Goal: Task Accomplishment & Management: Manage account settings

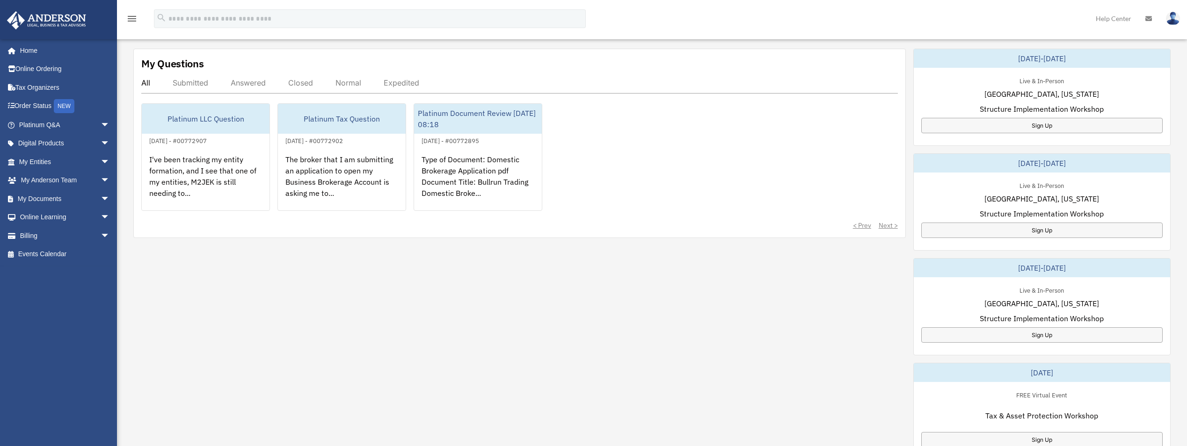
scroll to position [312, 0]
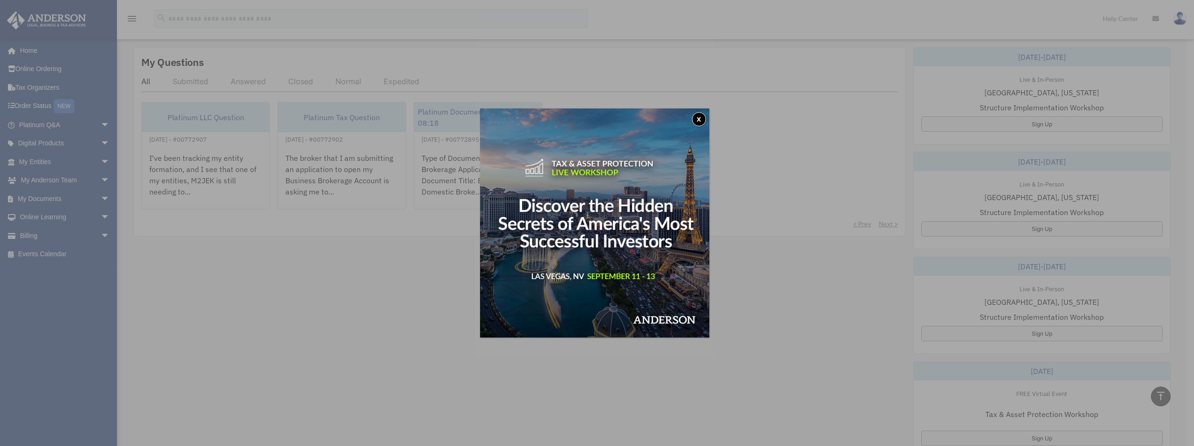
click at [698, 118] on button "x" at bounding box center [699, 119] width 14 height 14
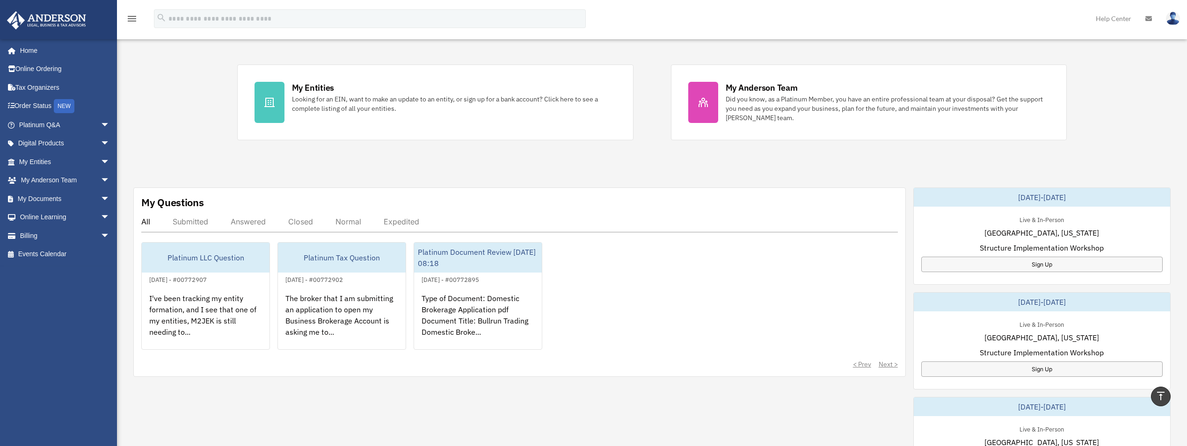
scroll to position [156, 0]
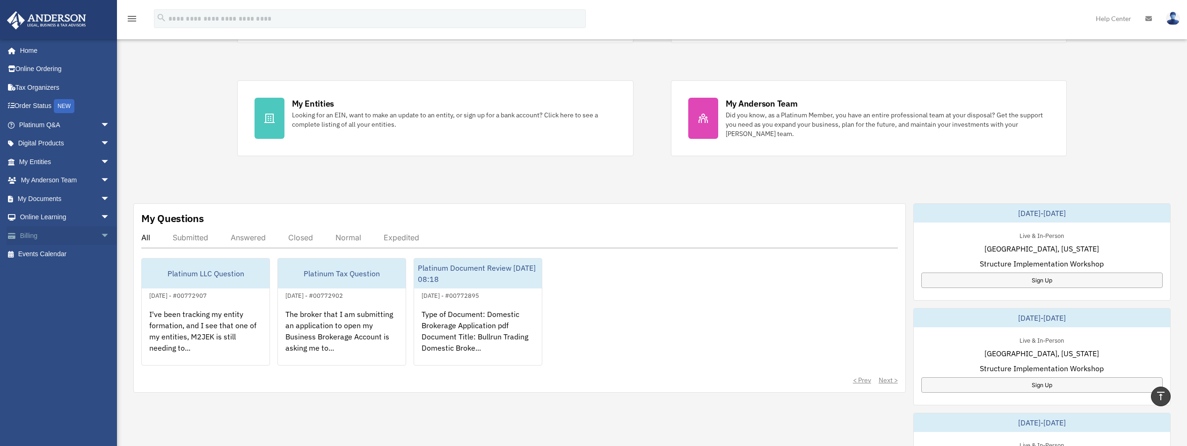
click at [64, 233] on link "Billing arrow_drop_down" at bounding box center [65, 235] width 117 height 19
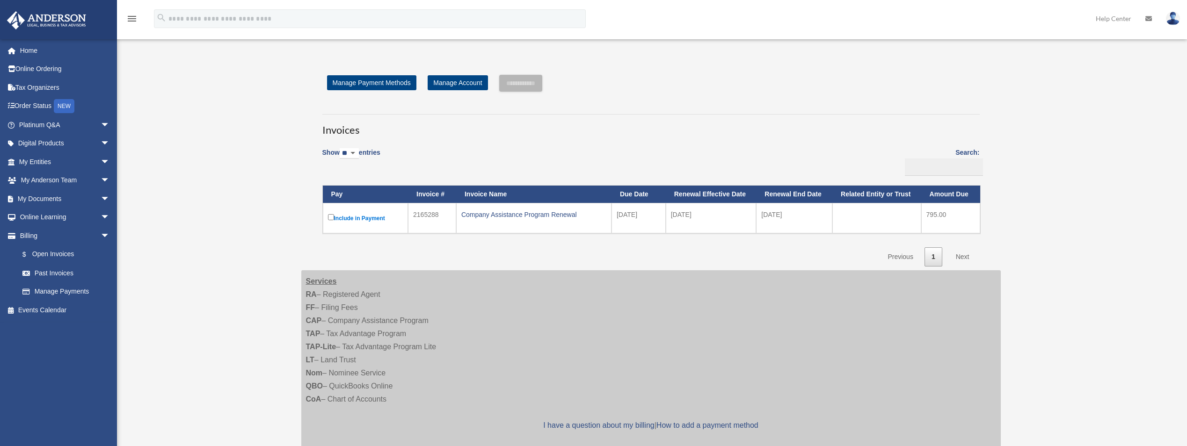
click at [338, 216] on label "Include in Payment" at bounding box center [365, 218] width 75 height 12
click at [542, 81] on input "**********" at bounding box center [520, 83] width 43 height 17
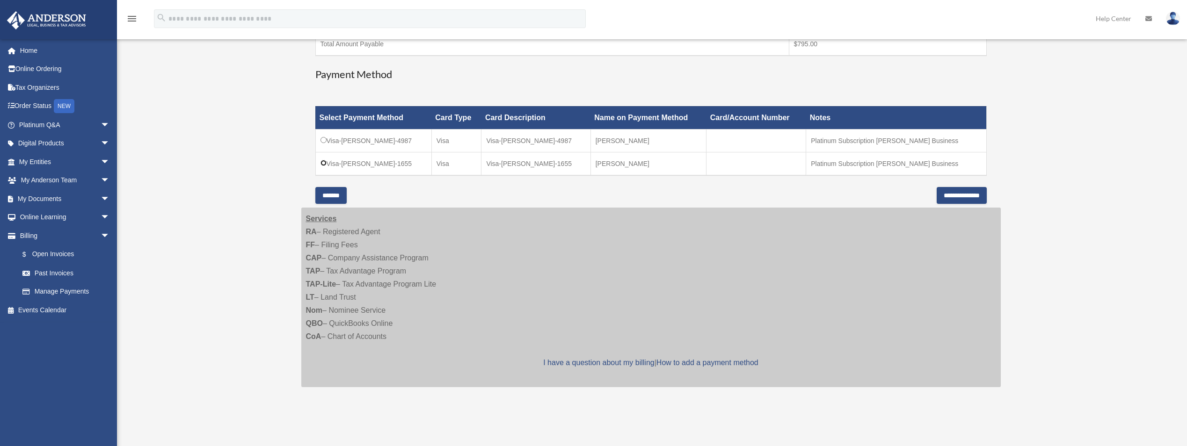
scroll to position [234, 0]
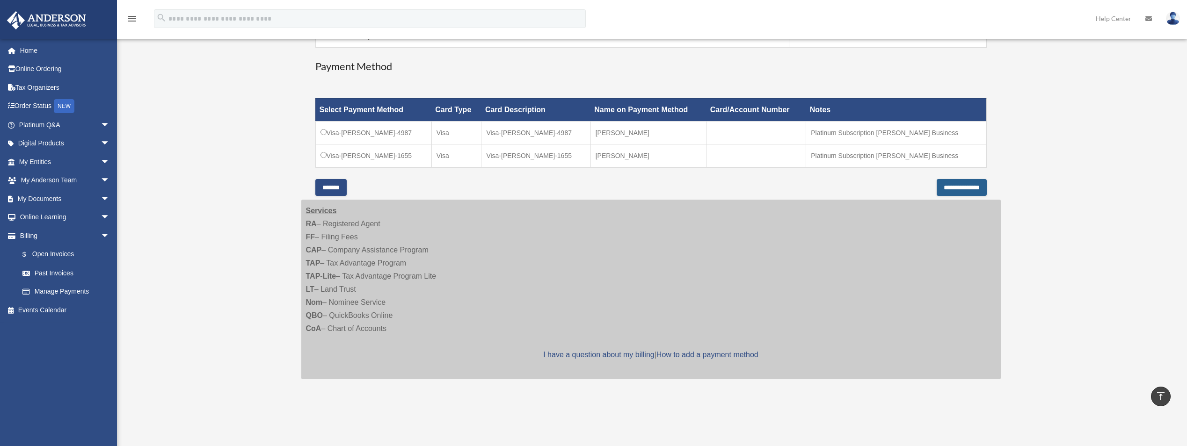
click at [959, 188] on input "**********" at bounding box center [962, 187] width 50 height 17
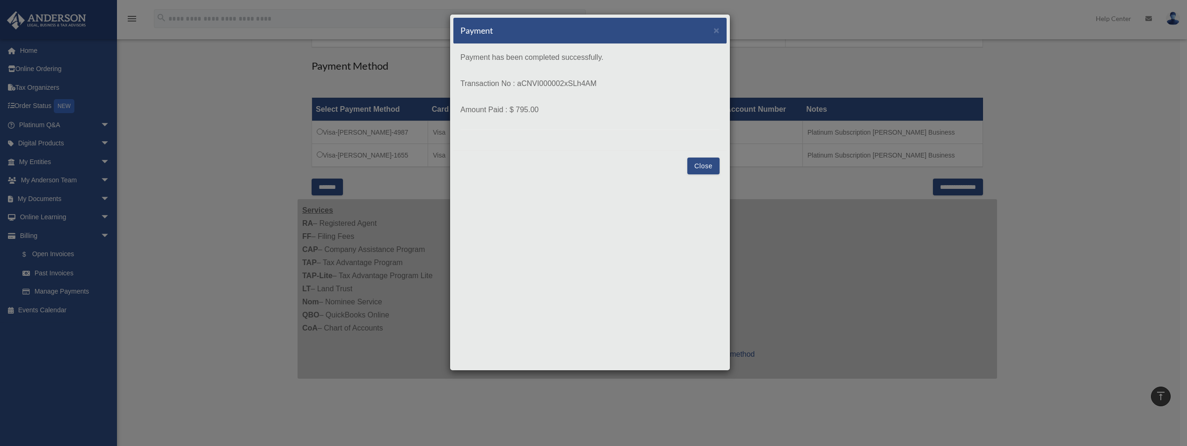
click at [699, 164] on button "Close" at bounding box center [703, 166] width 32 height 17
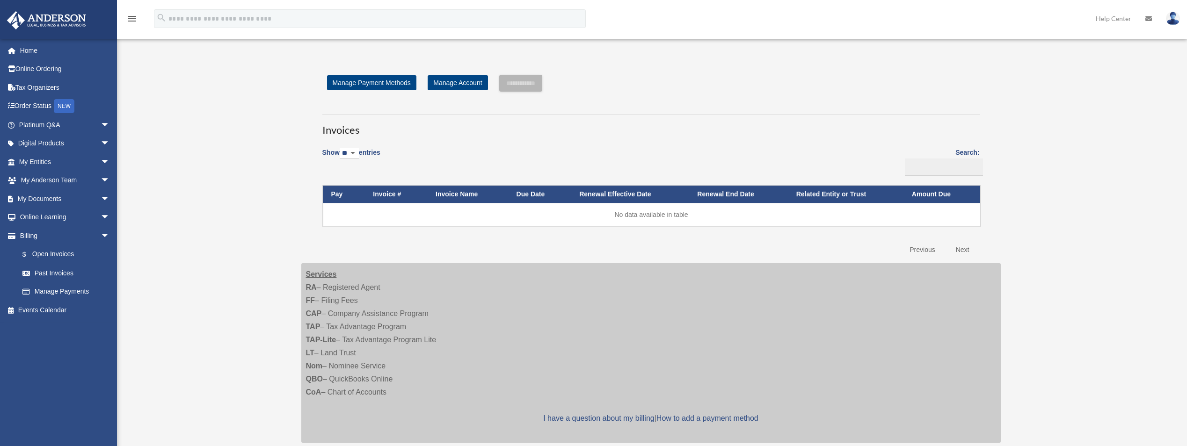
scroll to position [234, 0]
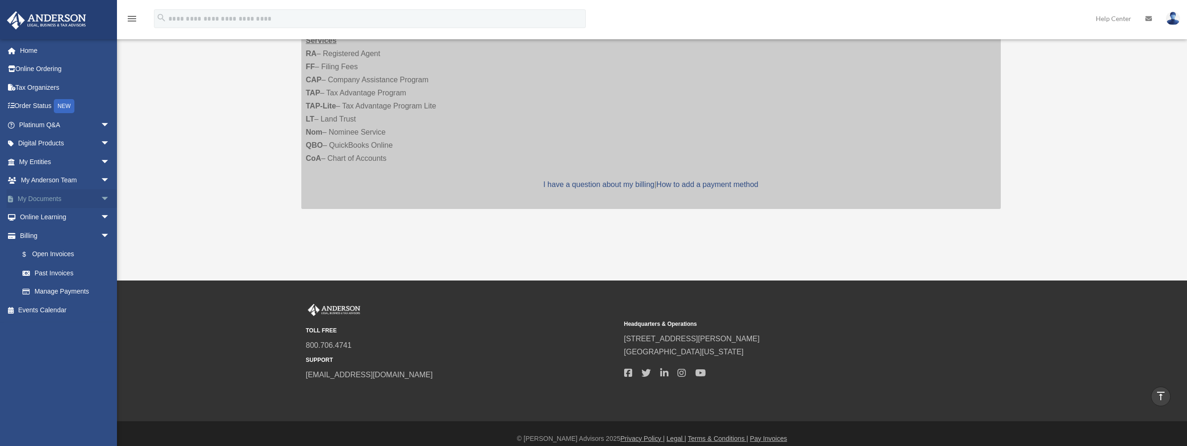
click at [68, 203] on link "My Documents arrow_drop_down" at bounding box center [65, 198] width 117 height 19
click at [101, 201] on span "arrow_drop_down" at bounding box center [110, 198] width 19 height 19
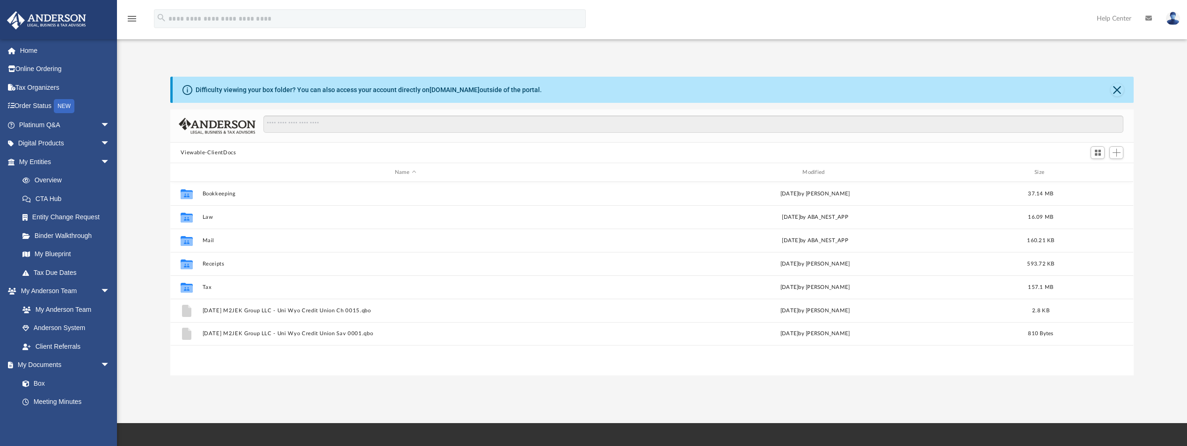
scroll to position [206, 956]
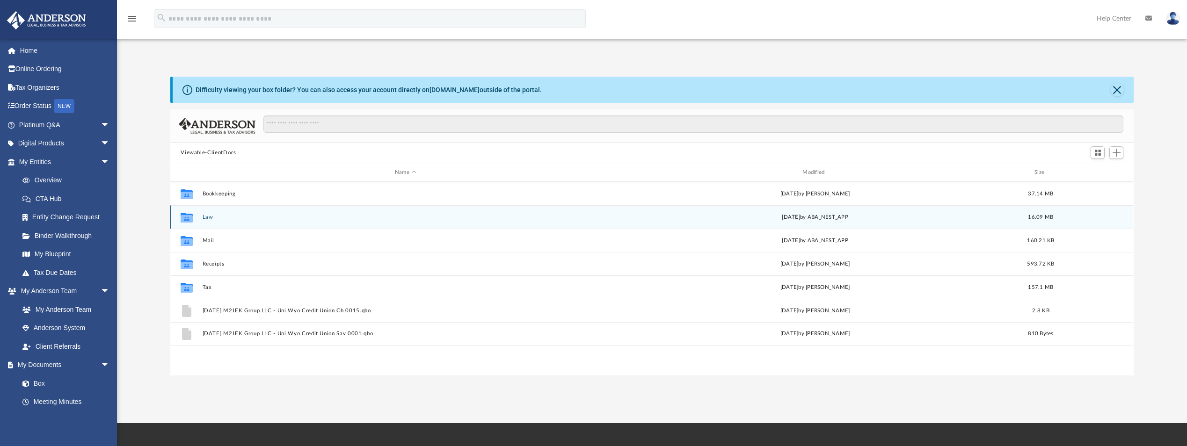
click at [792, 218] on div "Mon Aug 4 2025 by ABA_NEST_APP" at bounding box center [815, 217] width 406 height 8
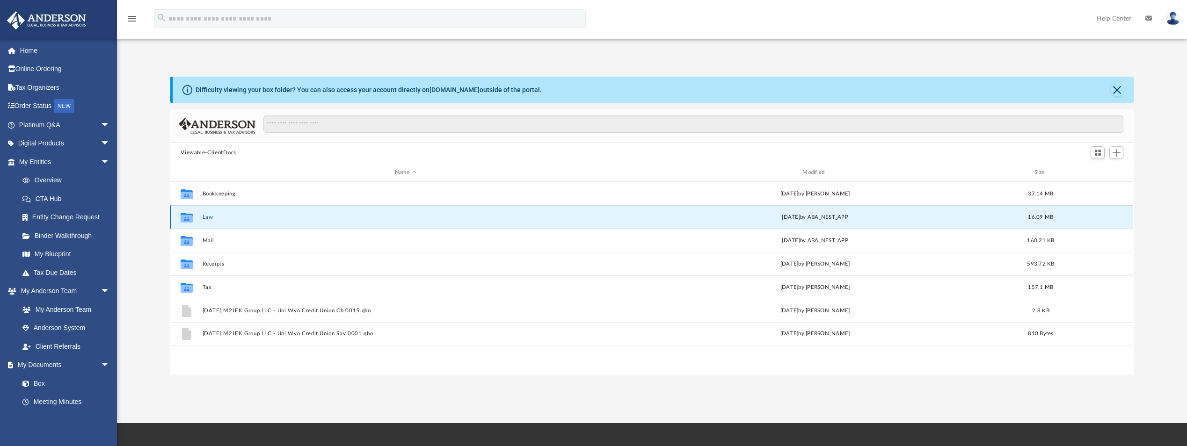
click at [205, 219] on button "Law" at bounding box center [406, 217] width 406 height 6
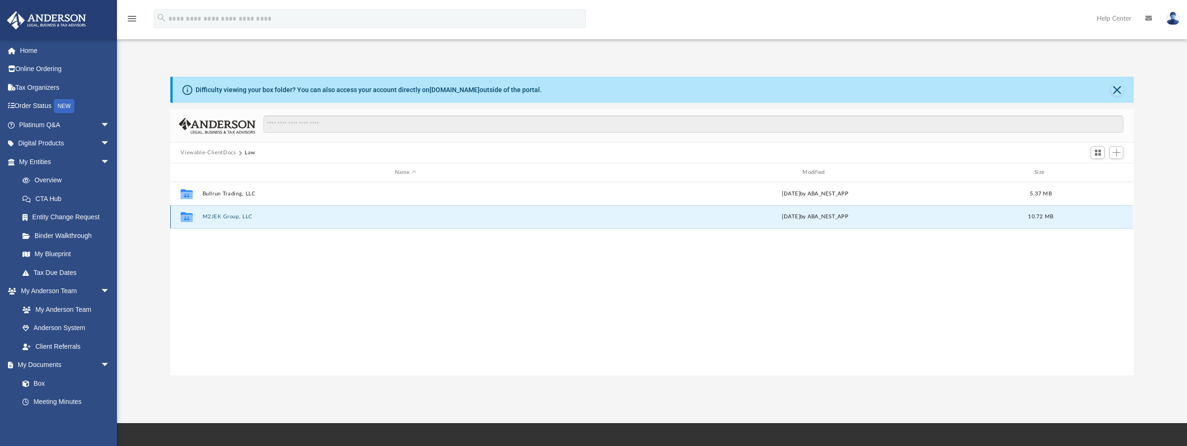
click at [214, 217] on button "M2JEK Group, LLC" at bounding box center [406, 217] width 406 height 6
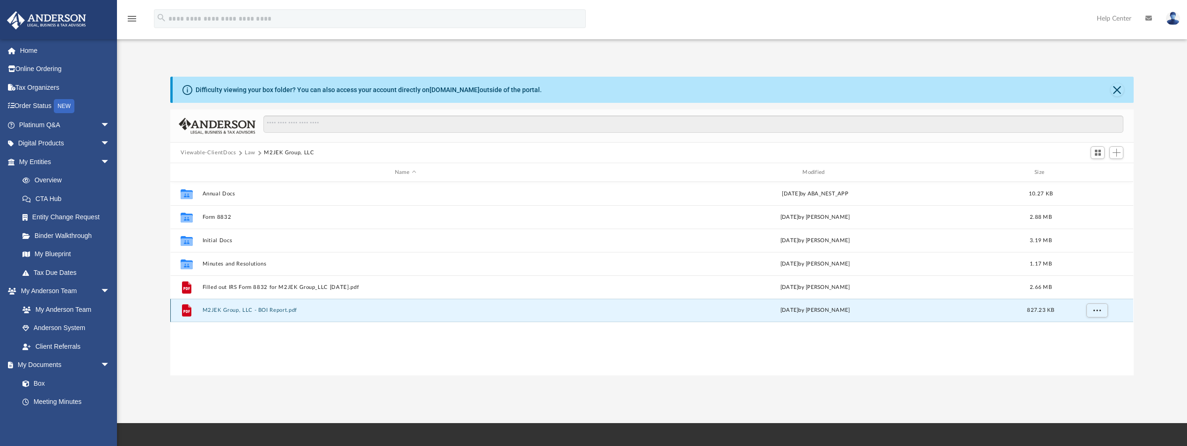
click at [282, 311] on button "M2JEK Group, LLC - BOI Report.pdf" at bounding box center [406, 310] width 406 height 6
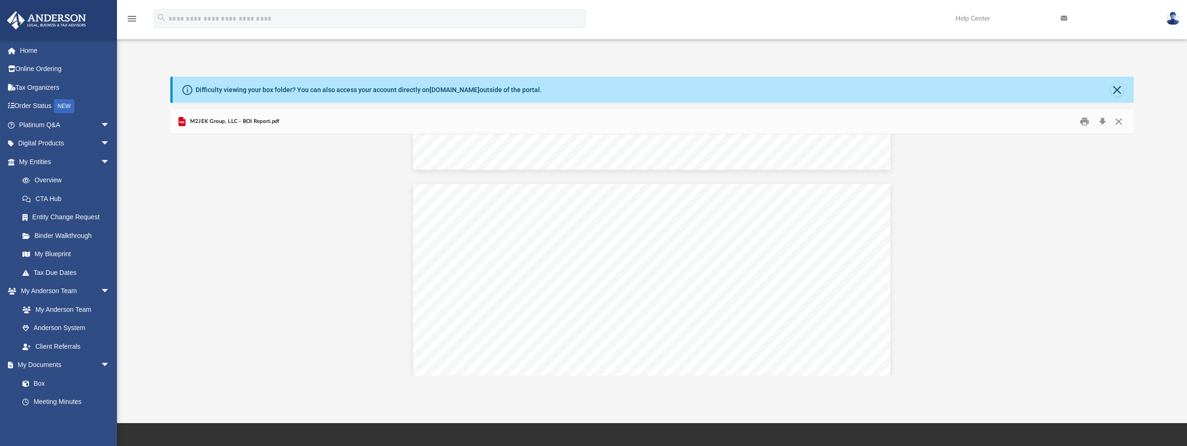
scroll to position [569, 0]
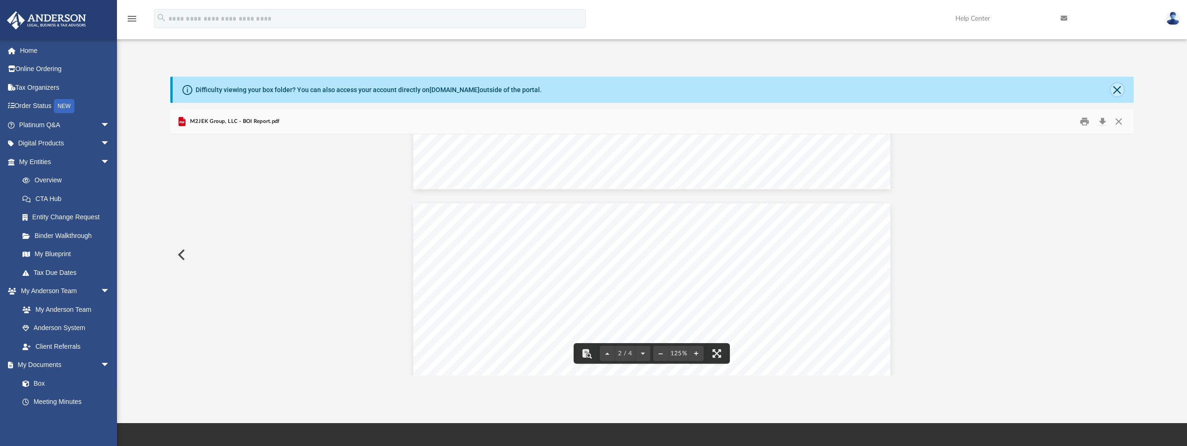
click at [1117, 89] on button "Close" at bounding box center [1117, 89] width 13 height 13
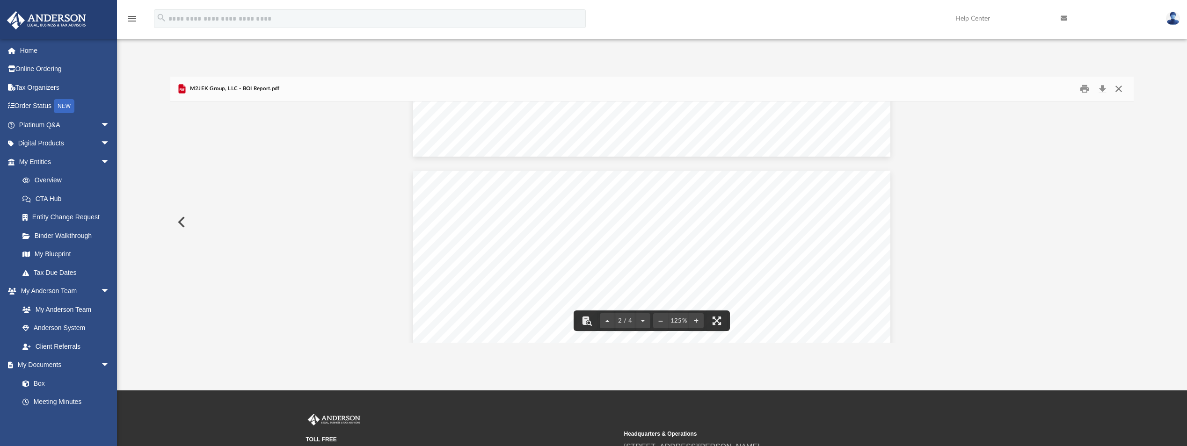
click at [1122, 90] on button "Close" at bounding box center [1118, 89] width 17 height 15
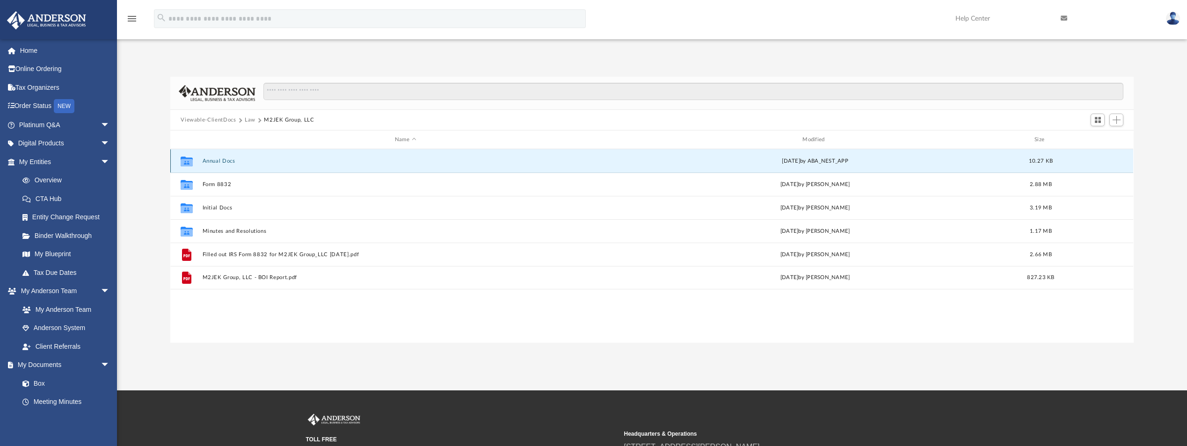
click at [222, 161] on button "Annual Docs" at bounding box center [406, 161] width 406 height 6
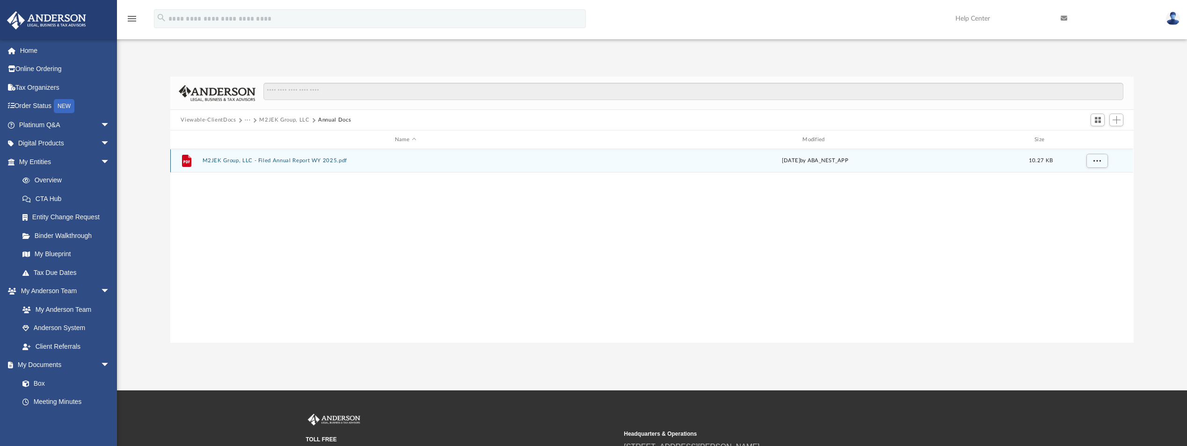
click at [222, 161] on button "M2JEK Group, LLC - Filed Annual Report WY 2025.pdf" at bounding box center [406, 161] width 406 height 6
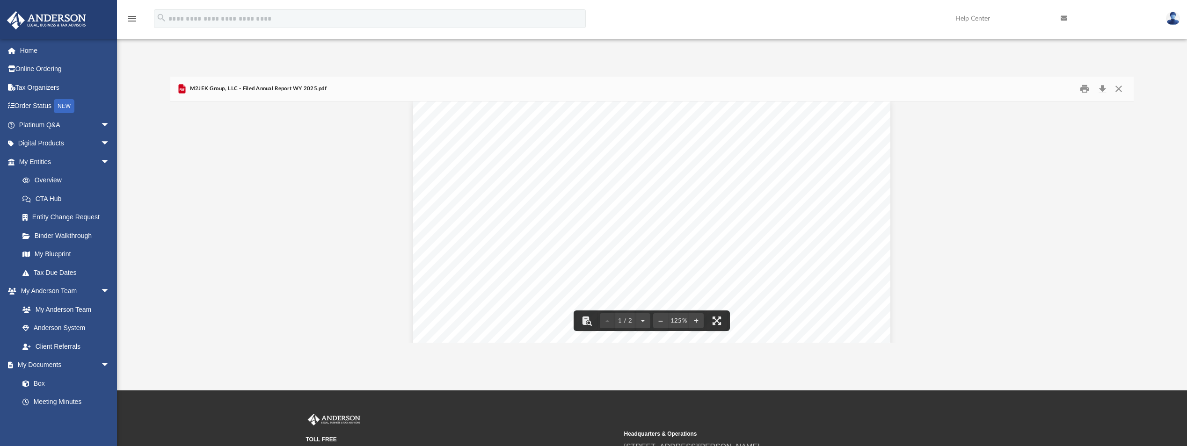
scroll to position [0, 0]
click at [1121, 89] on button "Close" at bounding box center [1118, 89] width 17 height 15
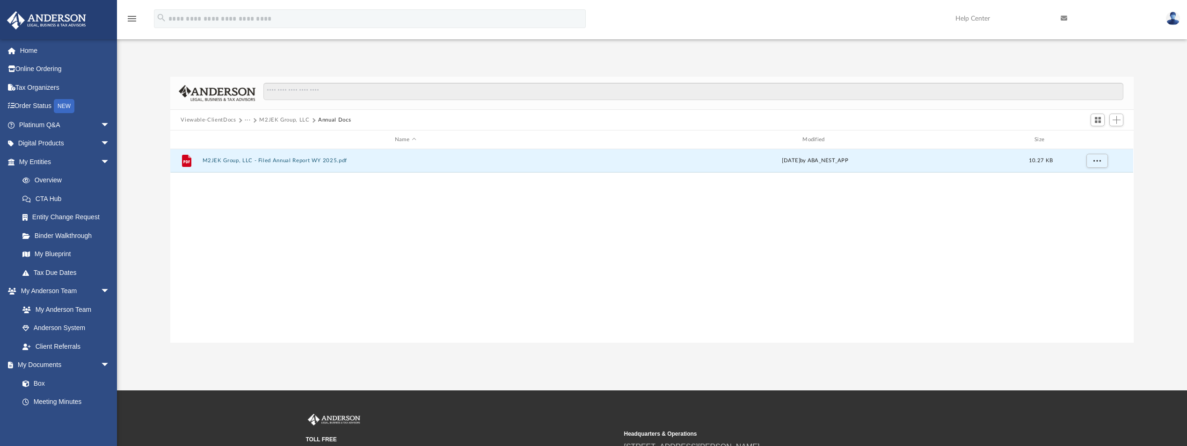
click at [274, 120] on button "M2JEK Group, LLC" at bounding box center [284, 120] width 50 height 8
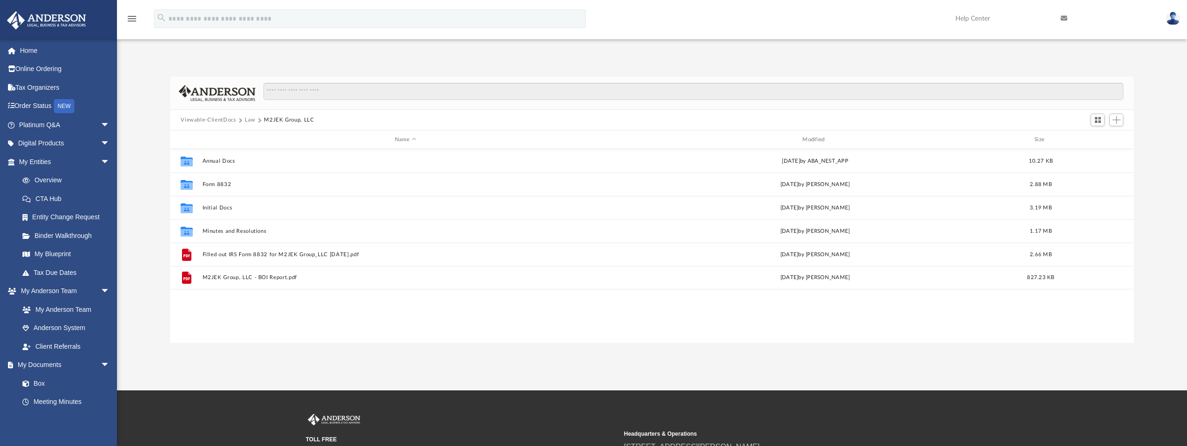
click at [241, 118] on span "Viewable-ClientDocs" at bounding box center [213, 120] width 64 height 8
click at [248, 120] on button "Law" at bounding box center [250, 120] width 11 height 8
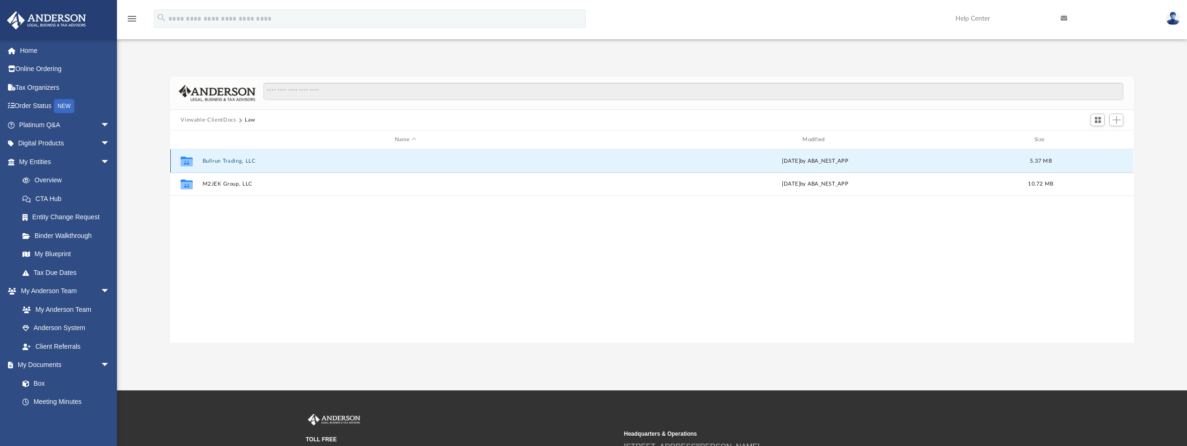
click at [232, 162] on button "Bullrun Trading, LLC" at bounding box center [406, 161] width 406 height 6
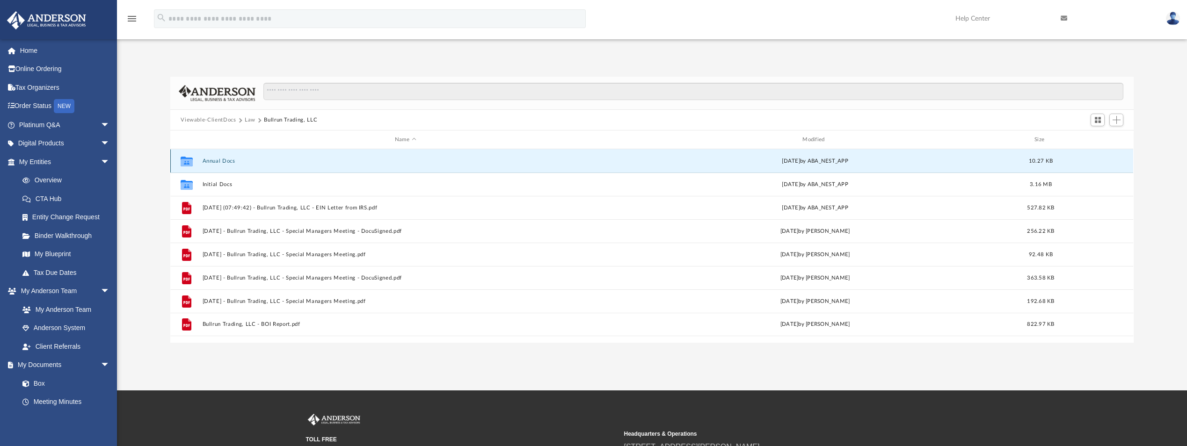
click at [221, 161] on button "Annual Docs" at bounding box center [406, 161] width 406 height 6
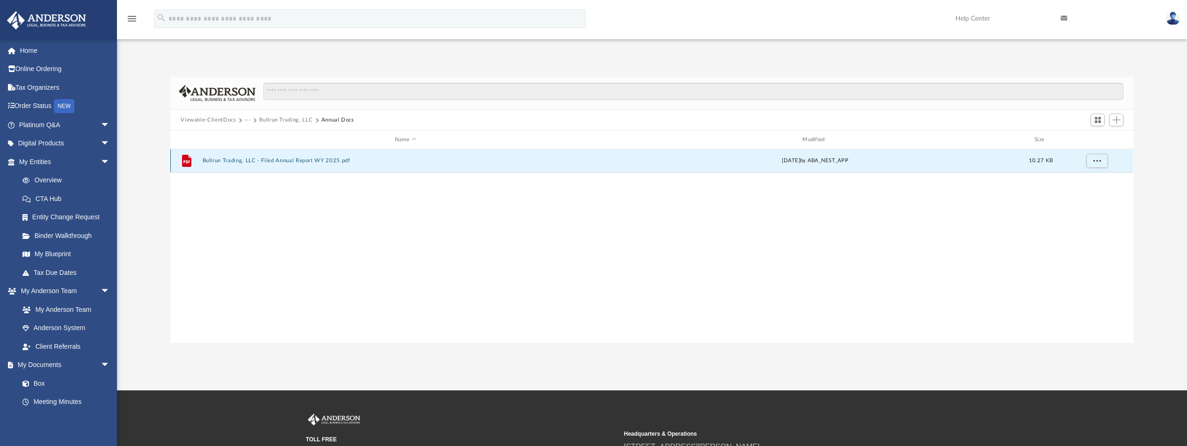
click at [255, 160] on button "Bullrun Trading, LLC - Filed Annual Report WY 2025.pdf" at bounding box center [406, 161] width 406 height 6
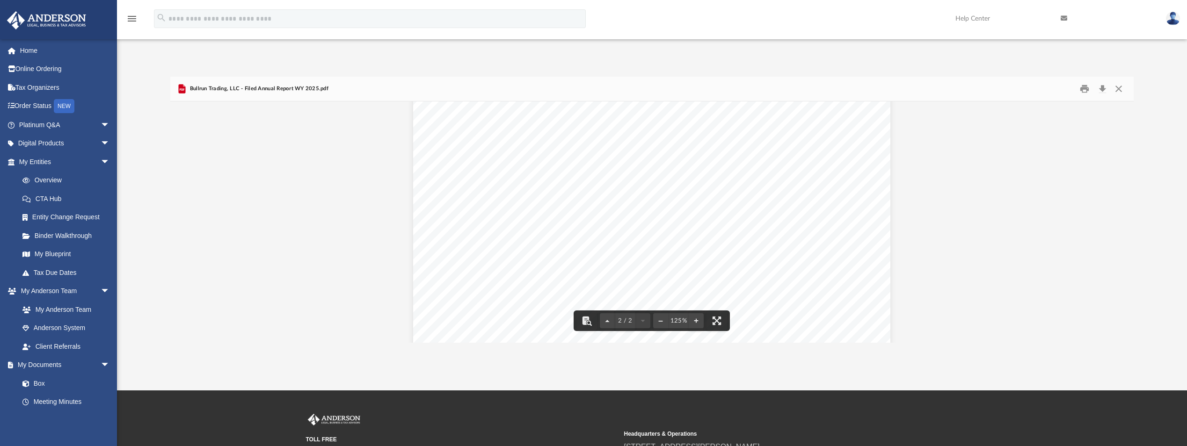
scroll to position [320, 0]
click at [1119, 90] on button "Close" at bounding box center [1118, 89] width 17 height 15
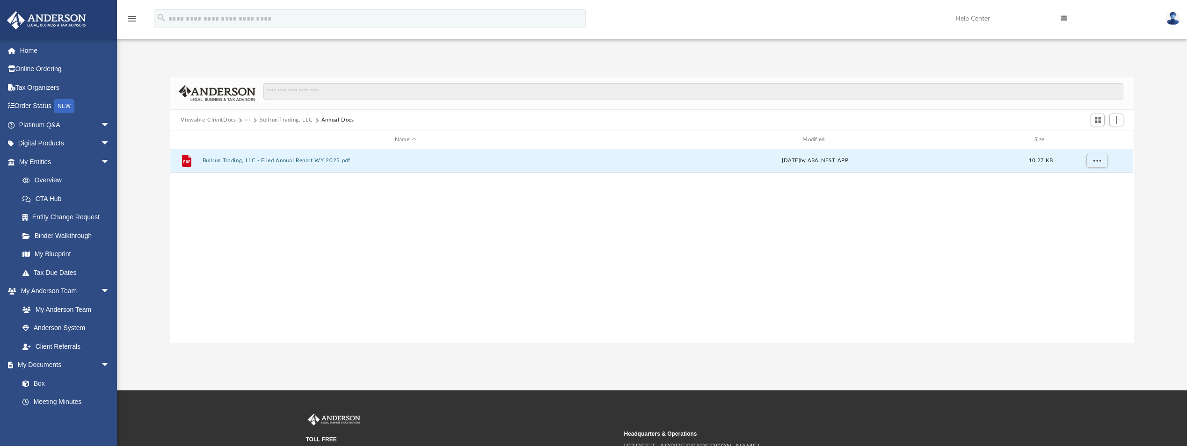
click at [276, 123] on button "Bullrun Trading, LLC" at bounding box center [285, 120] width 53 height 8
click at [276, 121] on button "Bullrun Trading, LLC" at bounding box center [285, 120] width 53 height 8
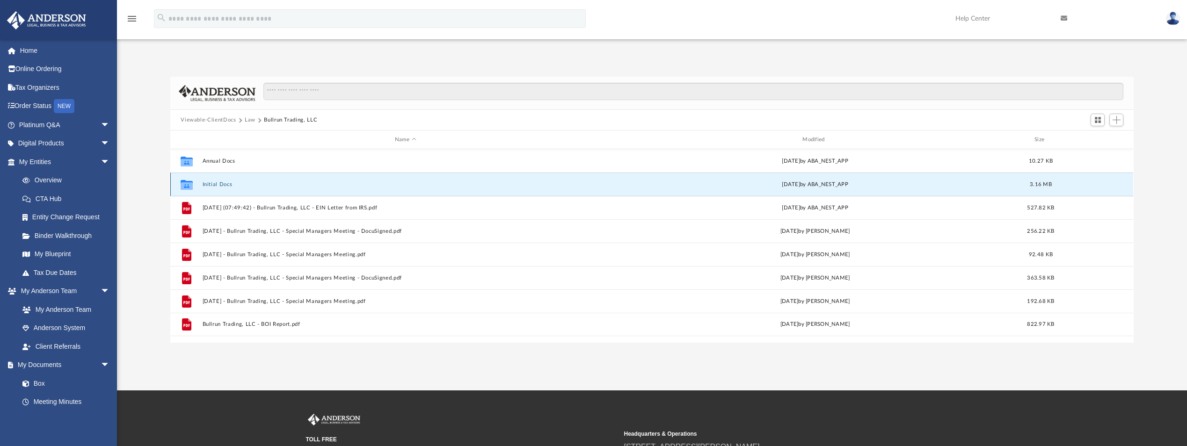
click at [213, 185] on button "Initial Docs" at bounding box center [406, 185] width 406 height 6
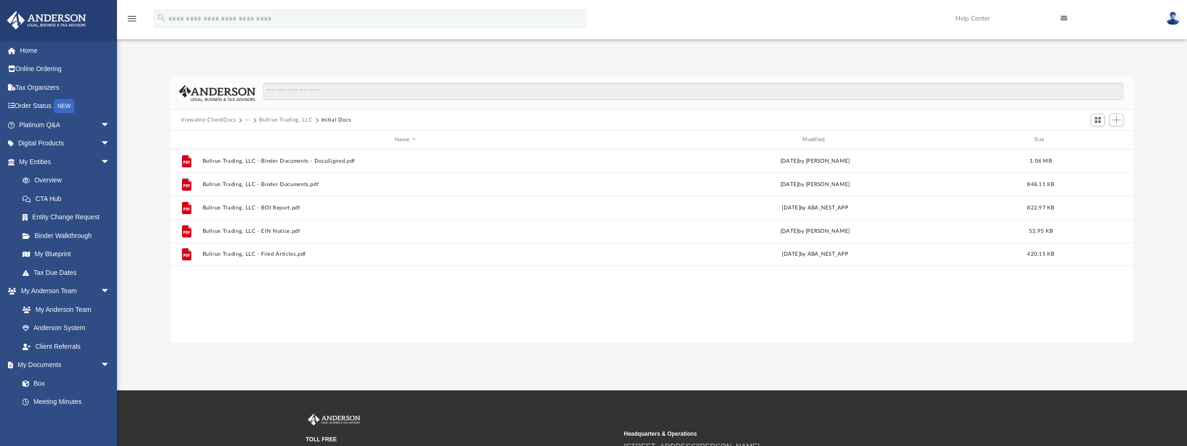
click at [276, 122] on button "Bullrun Trading, LLC" at bounding box center [285, 120] width 53 height 8
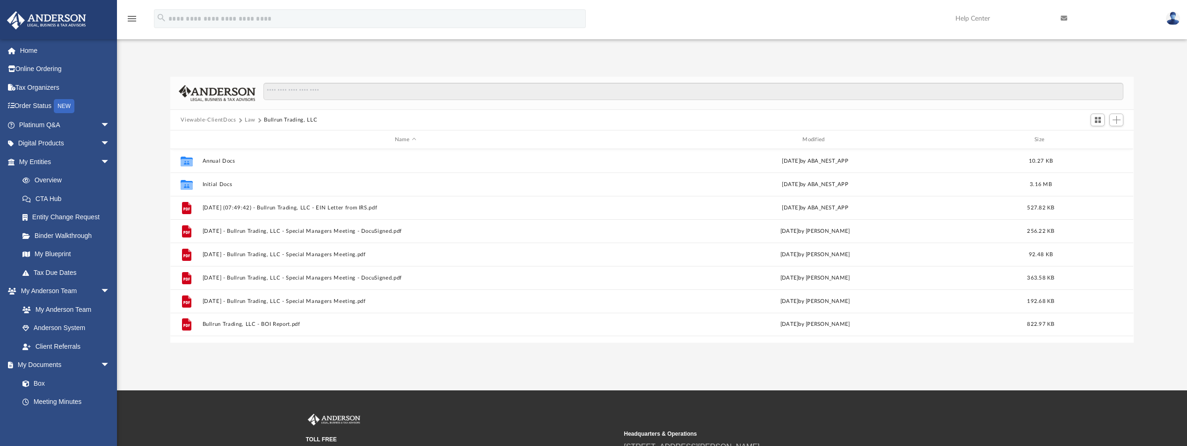
click at [252, 119] on button "Law" at bounding box center [250, 120] width 11 height 8
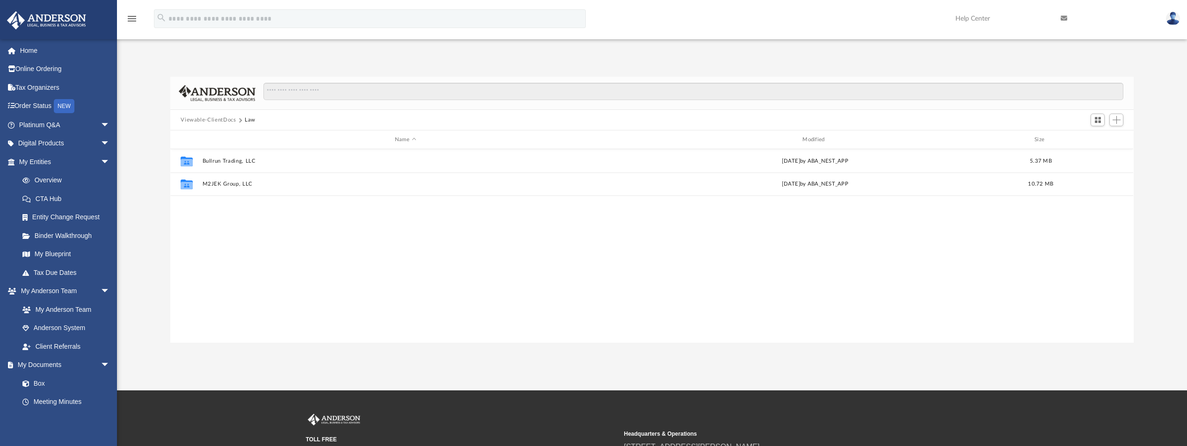
click at [229, 120] on button "Viewable-ClientDocs" at bounding box center [208, 120] width 55 height 8
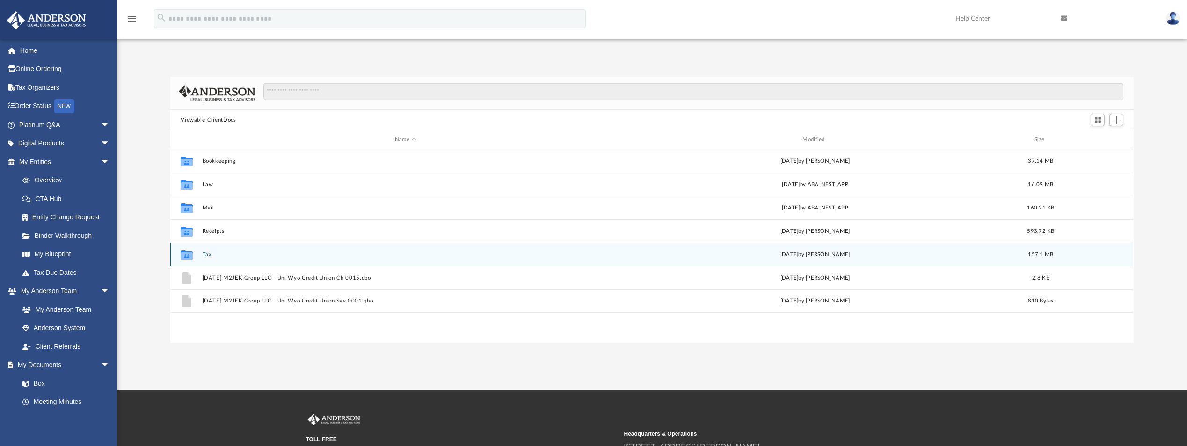
click at [209, 251] on div "Collaborated Folder Tax Thu Jun 19 2025 by Alex Price 157.1 MB" at bounding box center [651, 254] width 963 height 23
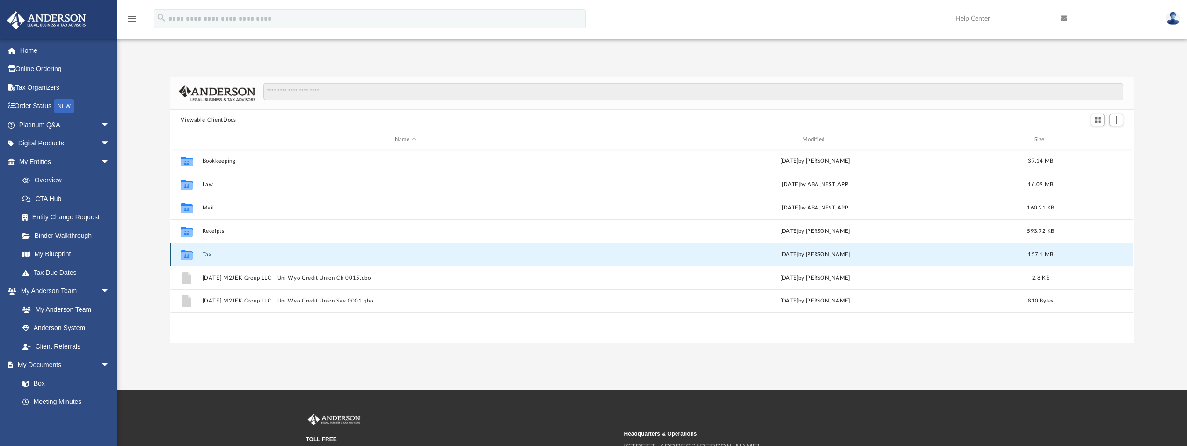
click at [206, 256] on button "Tax" at bounding box center [406, 255] width 406 height 6
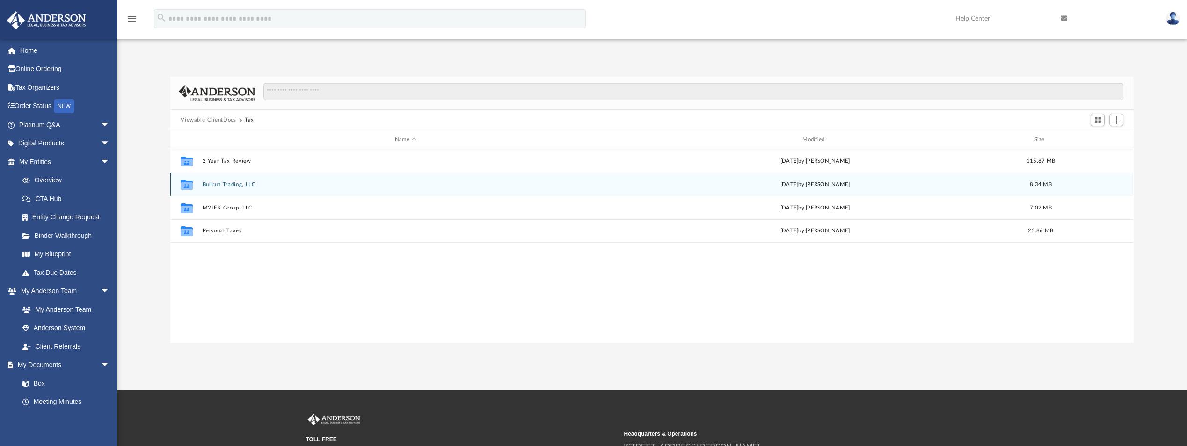
click at [249, 182] on button "Bullrun Trading, LLC" at bounding box center [406, 185] width 406 height 6
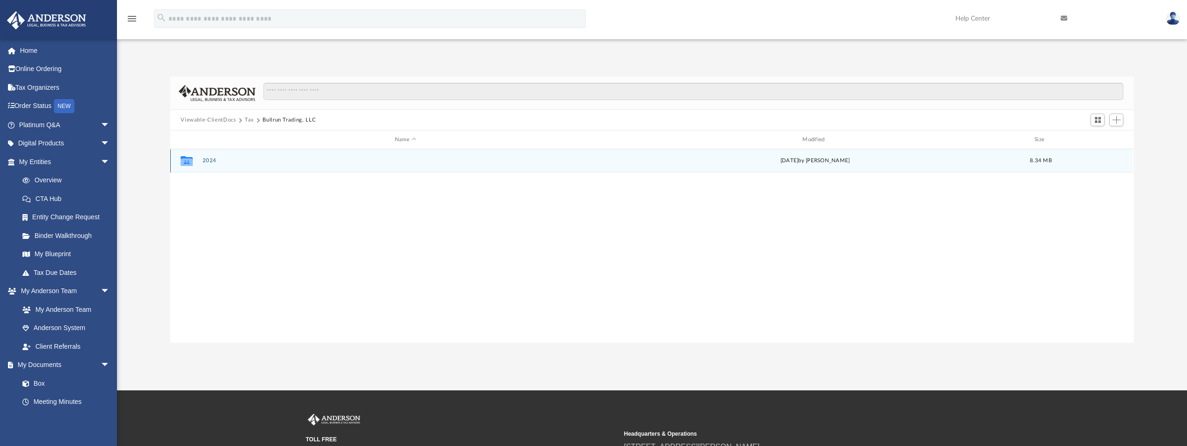
click at [210, 160] on button "2024" at bounding box center [406, 161] width 406 height 6
